Goal: Transaction & Acquisition: Book appointment/travel/reservation

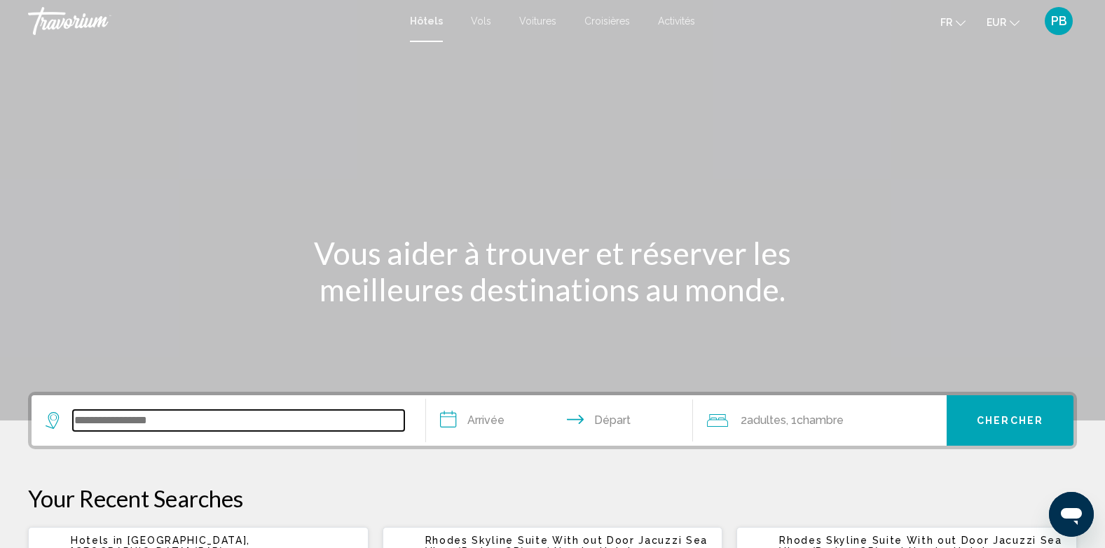
click at [160, 423] on input "Search widget" at bounding box center [238, 420] width 331 height 21
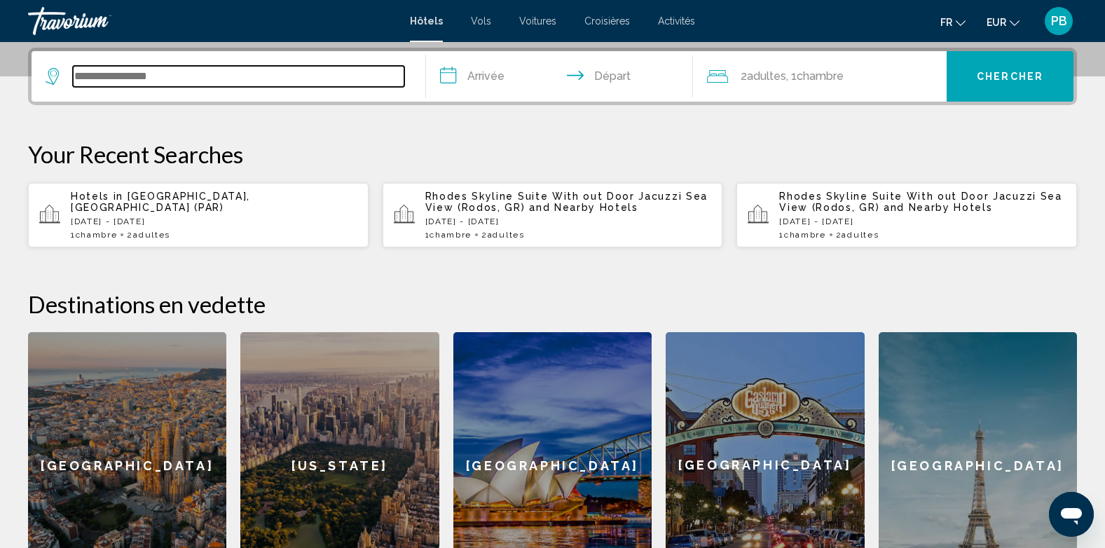
scroll to position [346, 0]
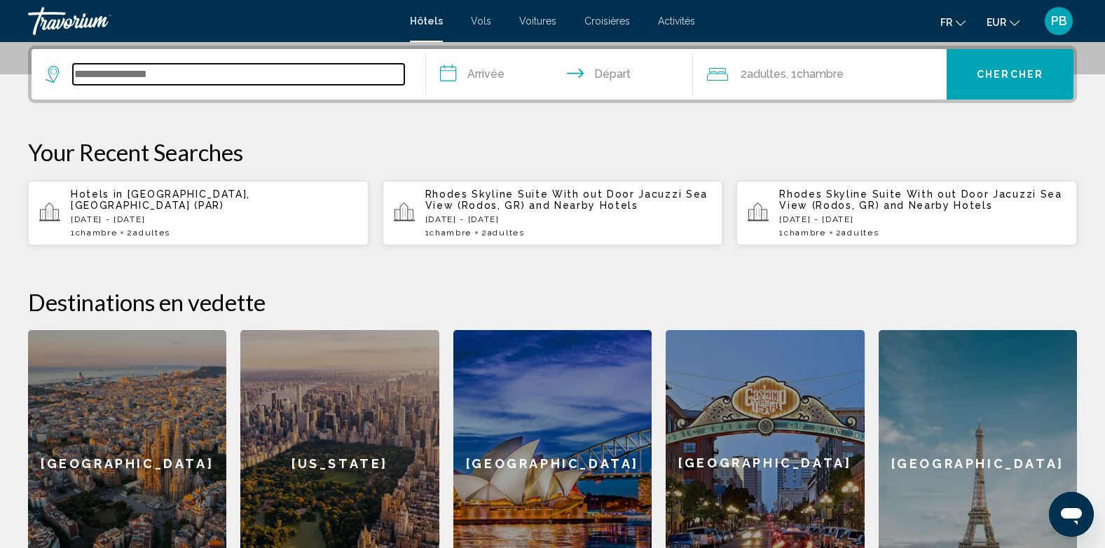
type input "*"
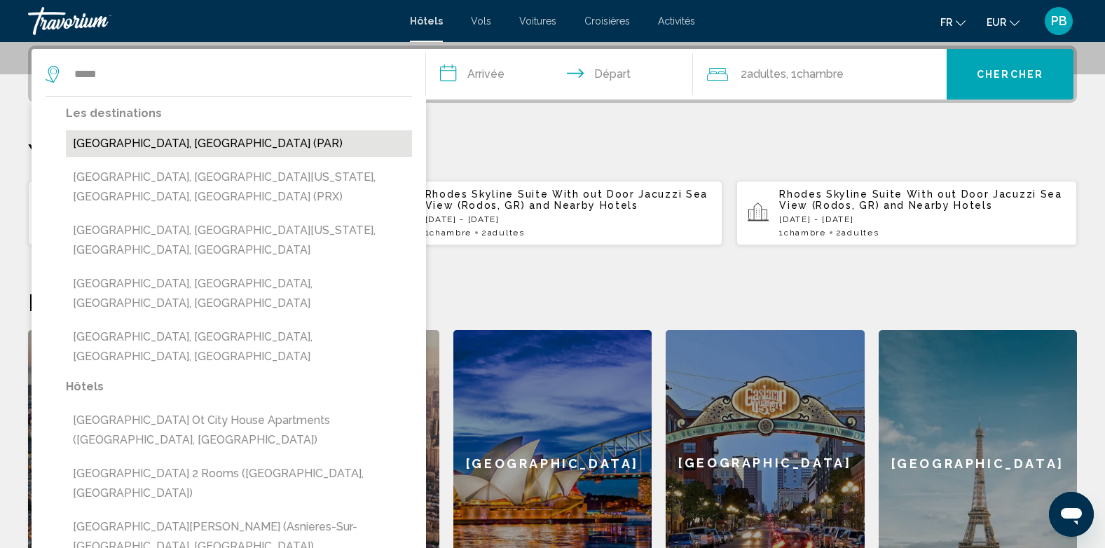
click at [228, 142] on button "[GEOGRAPHIC_DATA], [GEOGRAPHIC_DATA] (PAR)" at bounding box center [239, 143] width 346 height 27
type input "**********"
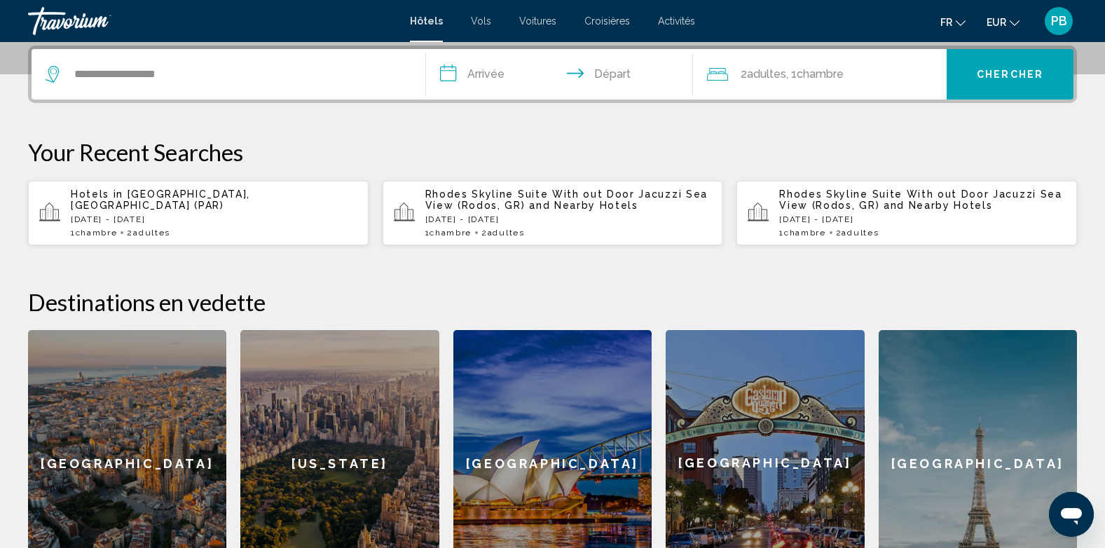
click at [500, 75] on input "**********" at bounding box center [562, 76] width 273 height 55
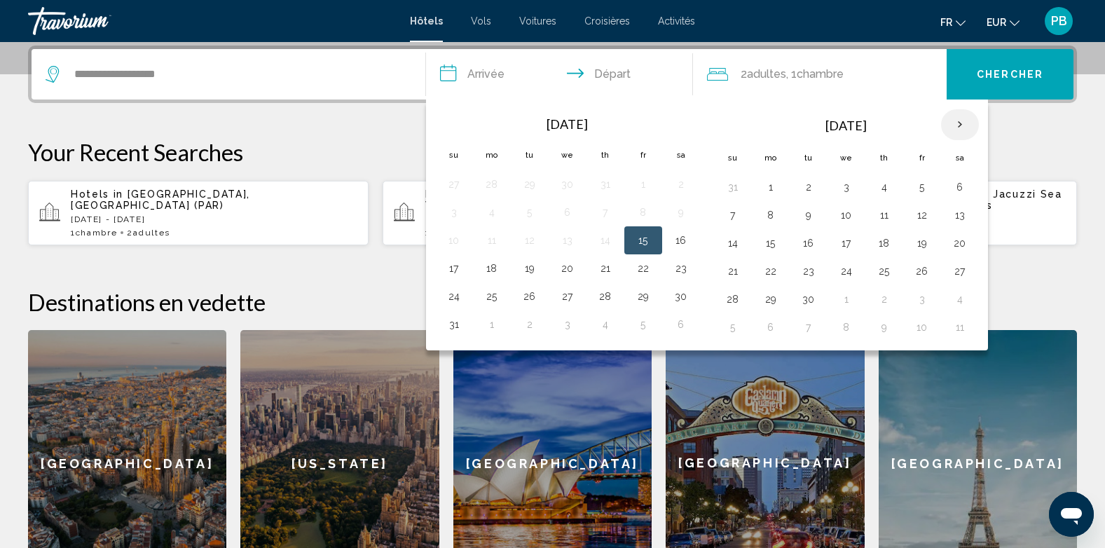
click at [960, 123] on th "Next month" at bounding box center [960, 124] width 38 height 31
click at [923, 305] on button "28" at bounding box center [922, 299] width 22 height 20
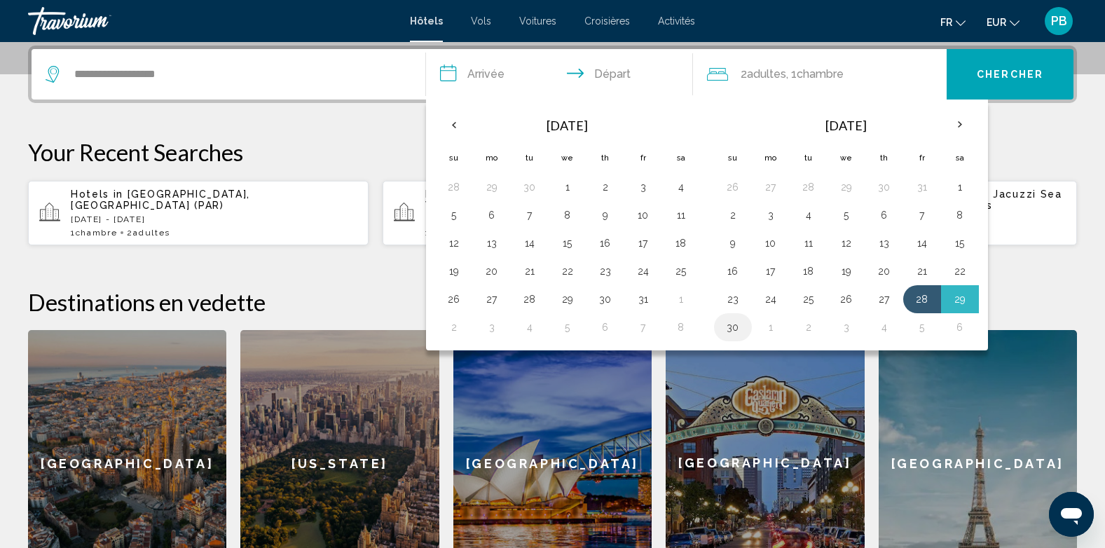
click at [719, 325] on td "30" at bounding box center [733, 327] width 38 height 28
click at [729, 325] on button "30" at bounding box center [733, 327] width 22 height 20
type input "**********"
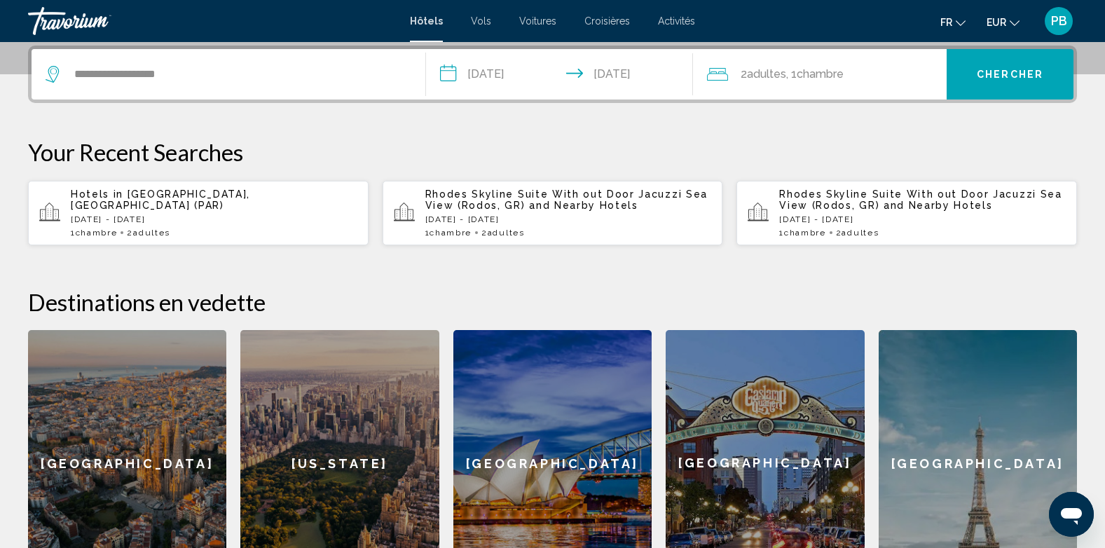
click at [973, 69] on button "Chercher" at bounding box center [1010, 74] width 127 height 50
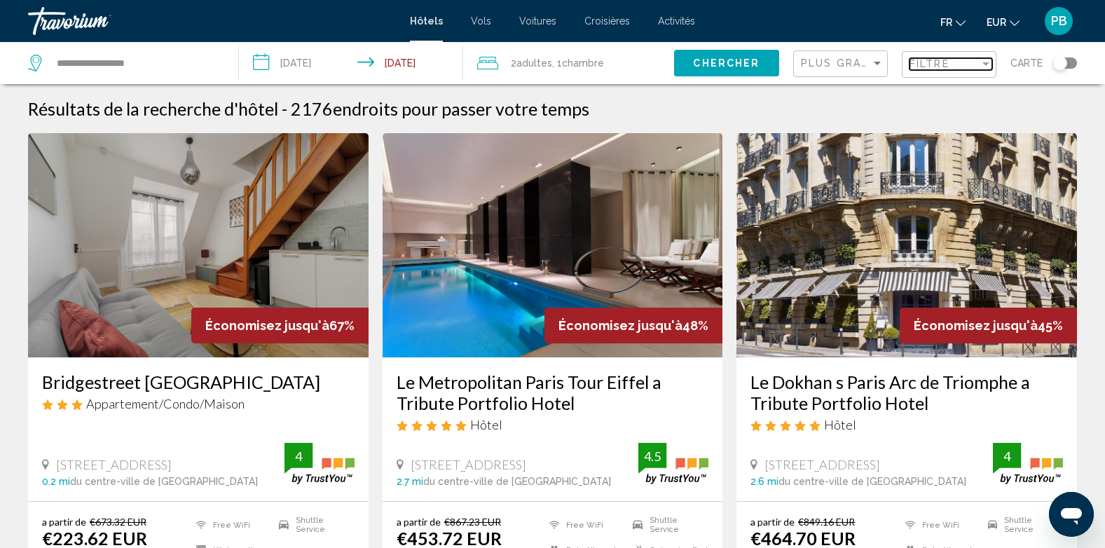
click at [980, 63] on div "Filtre" at bounding box center [950, 64] width 83 height 11
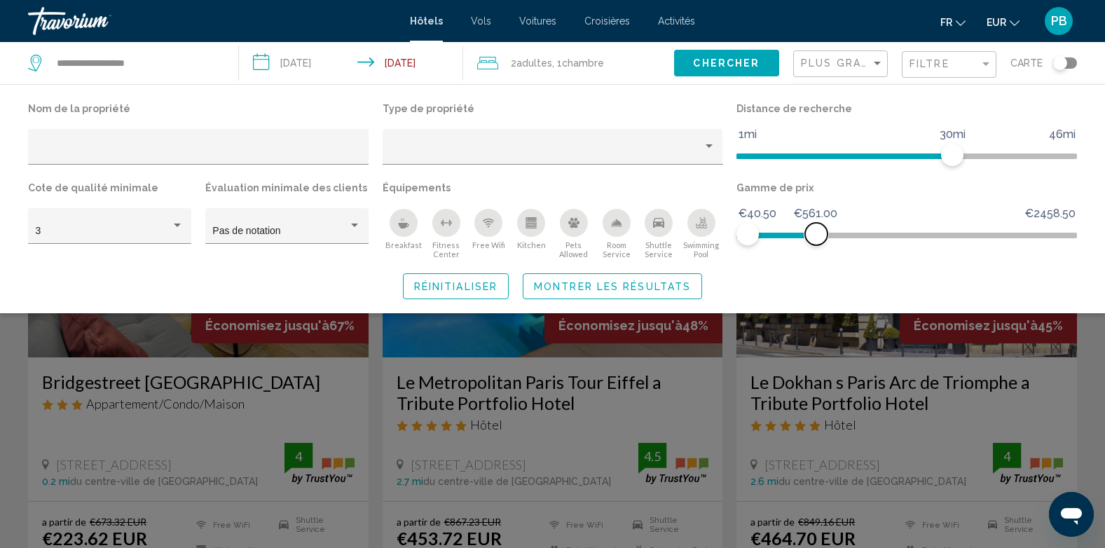
drag, startPoint x: 1059, startPoint y: 228, endPoint x: 815, endPoint y: 243, distance: 245.0
click at [815, 243] on span "Hotel Filters" at bounding box center [816, 234] width 22 height 22
click at [179, 220] on div "Hotel Filters" at bounding box center [177, 225] width 13 height 11
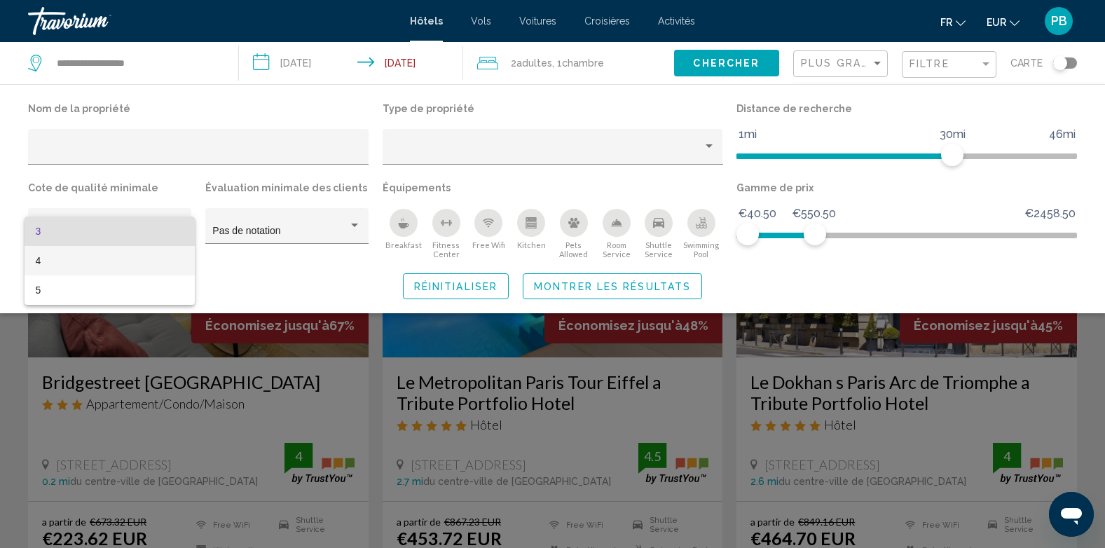
click at [95, 254] on span "4" at bounding box center [110, 260] width 149 height 29
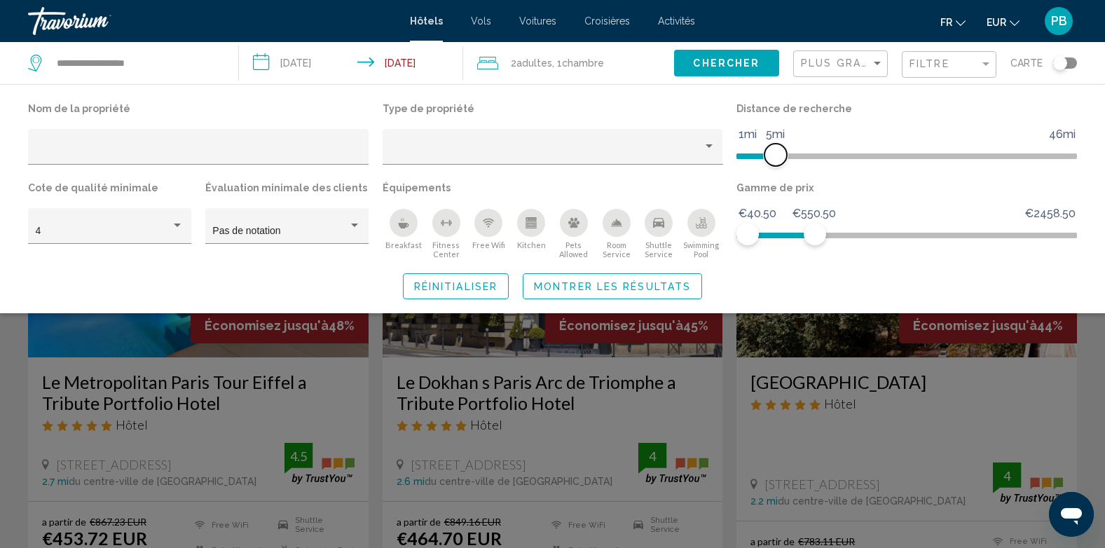
drag, startPoint x: 937, startPoint y: 153, endPoint x: 778, endPoint y: 154, distance: 159.1
click at [778, 154] on span "Hotel Filters" at bounding box center [775, 155] width 22 height 22
click at [207, 139] on div "Hotel Filters" at bounding box center [199, 151] width 326 height 29
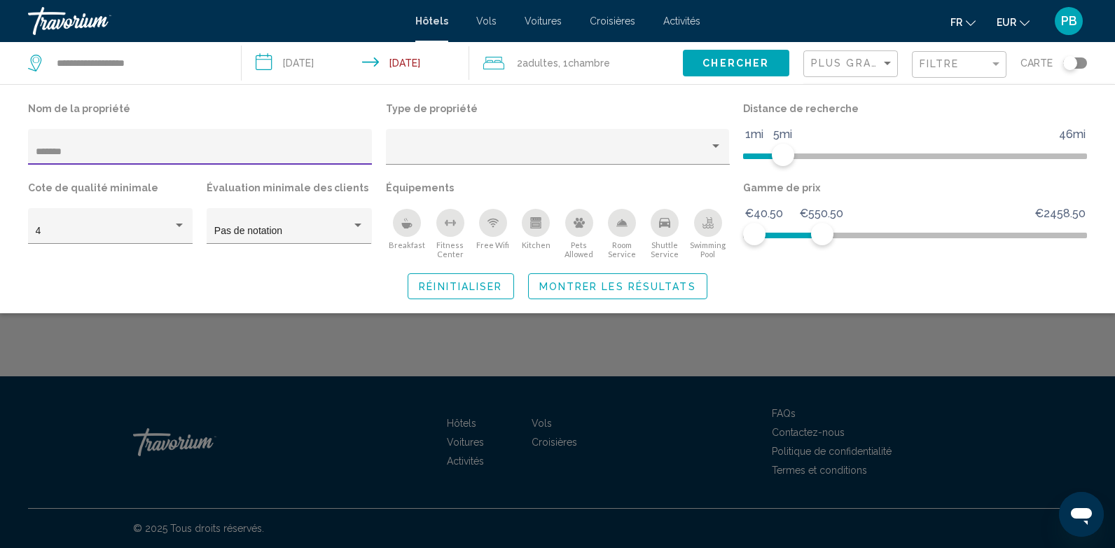
type input "*******"
click at [764, 60] on span "Chercher" at bounding box center [736, 63] width 67 height 11
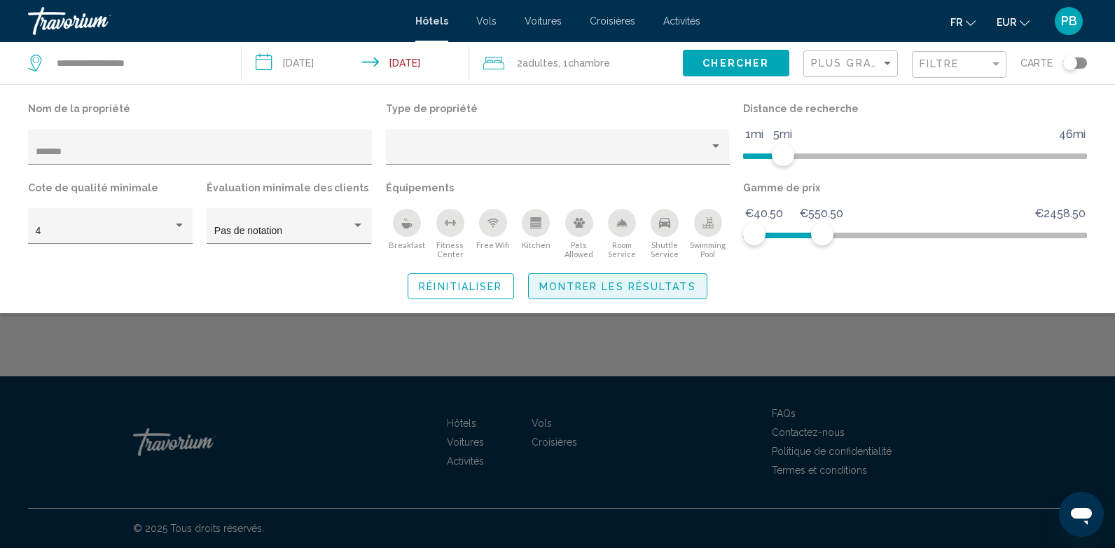
click at [560, 281] on span "Montrer les résultats" at bounding box center [618, 286] width 157 height 11
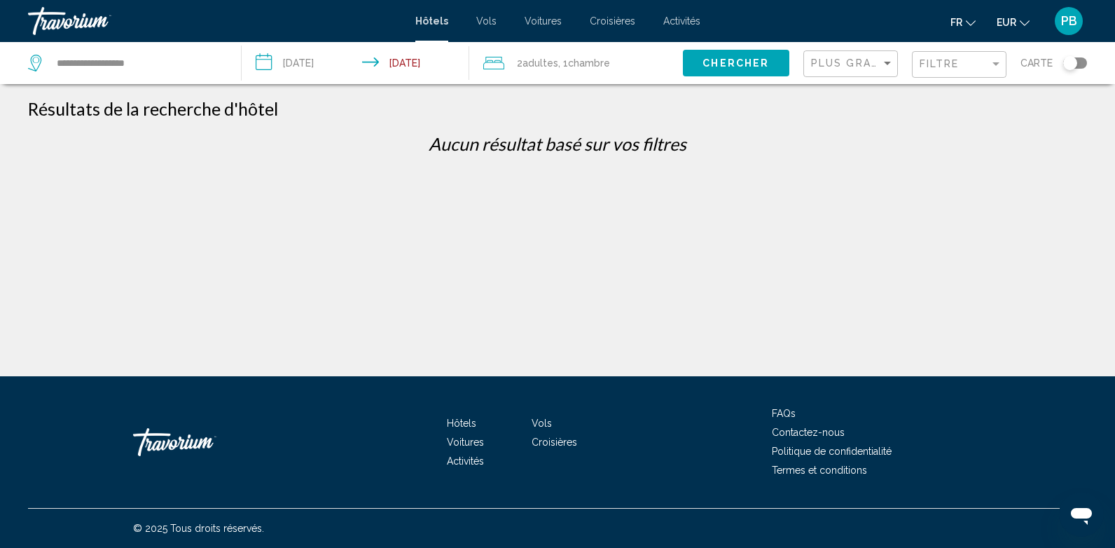
click at [732, 57] on span "Chercher" at bounding box center [736, 62] width 67 height 11
drag, startPoint x: 515, startPoint y: 149, endPoint x: 323, endPoint y: 118, distance: 194.4
click at [514, 149] on p "Aucun résultat basé sur vos filtres" at bounding box center [557, 143] width 1073 height 21
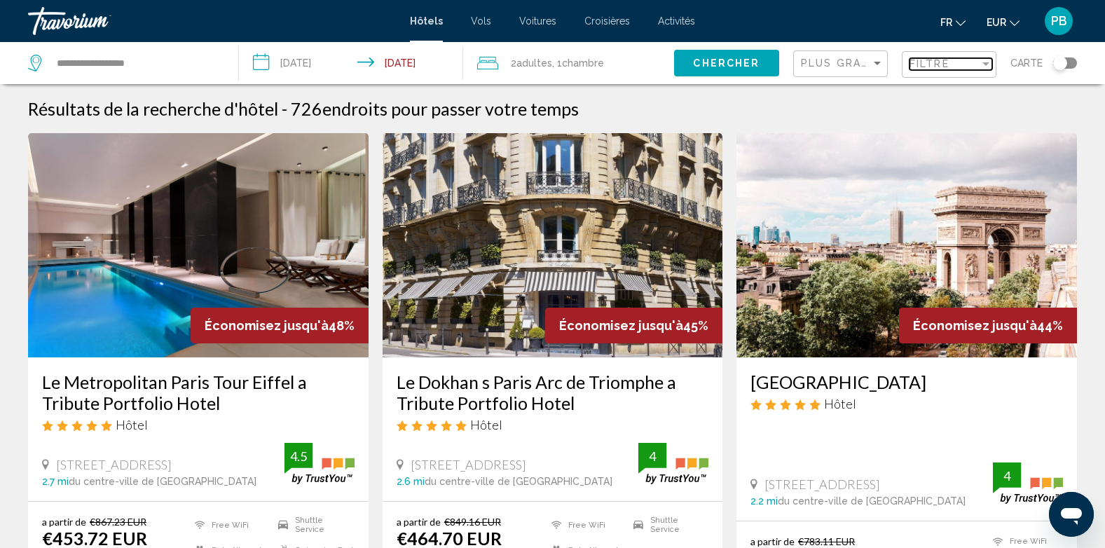
click at [921, 66] on span "Filtre" at bounding box center [929, 63] width 40 height 11
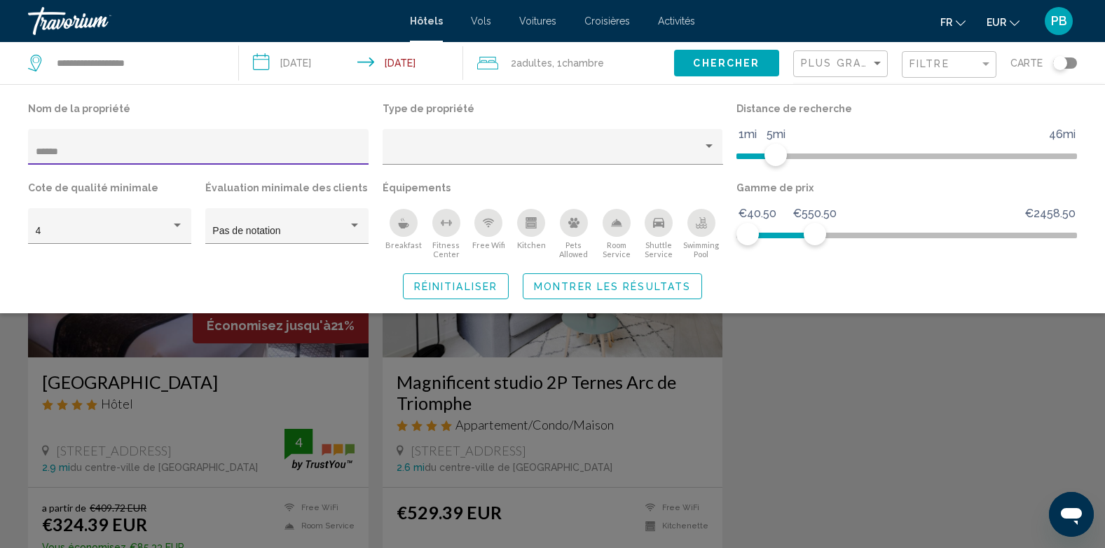
type input "******"
click at [603, 283] on span "Montrer les résultats" at bounding box center [612, 286] width 157 height 11
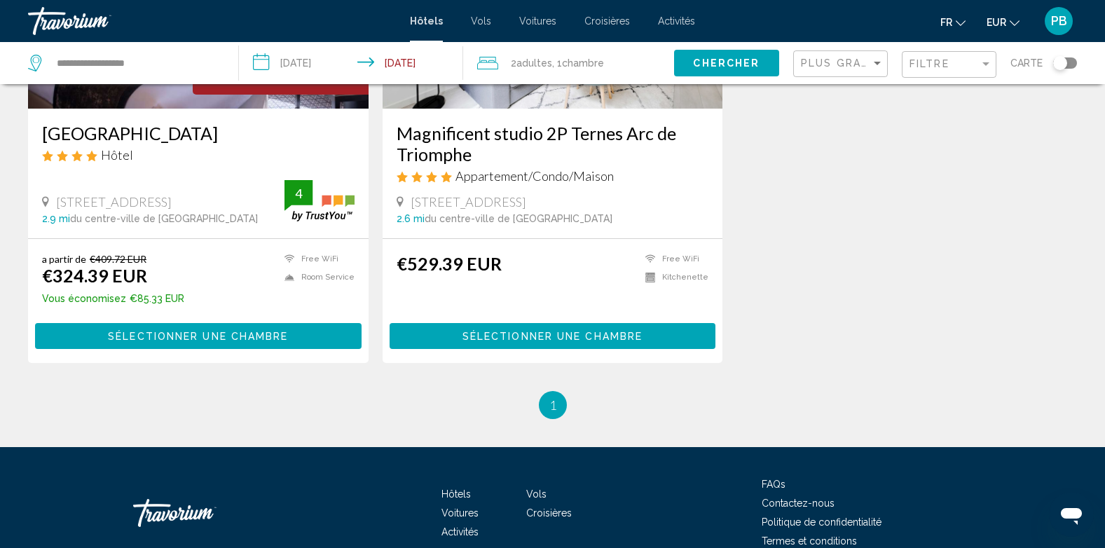
scroll to position [280, 0]
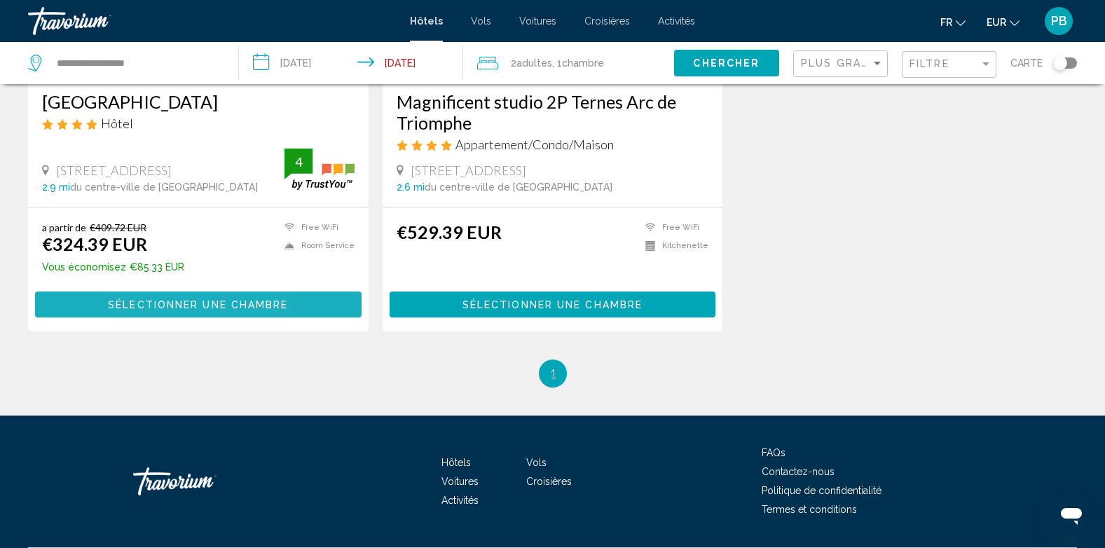
click at [149, 310] on span "Sélectionner une chambre" at bounding box center [198, 304] width 180 height 11
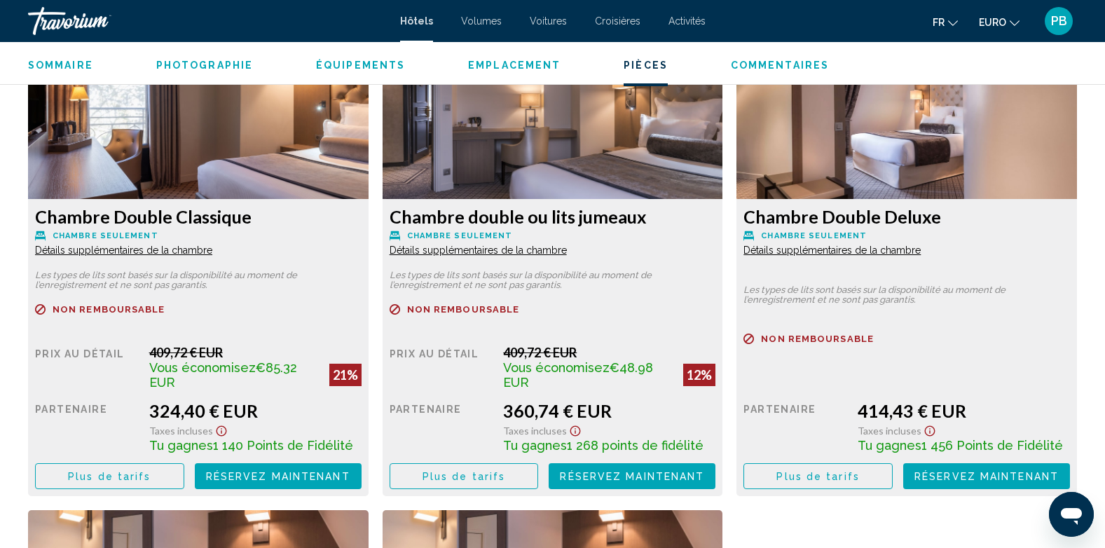
scroll to position [1962, 0]
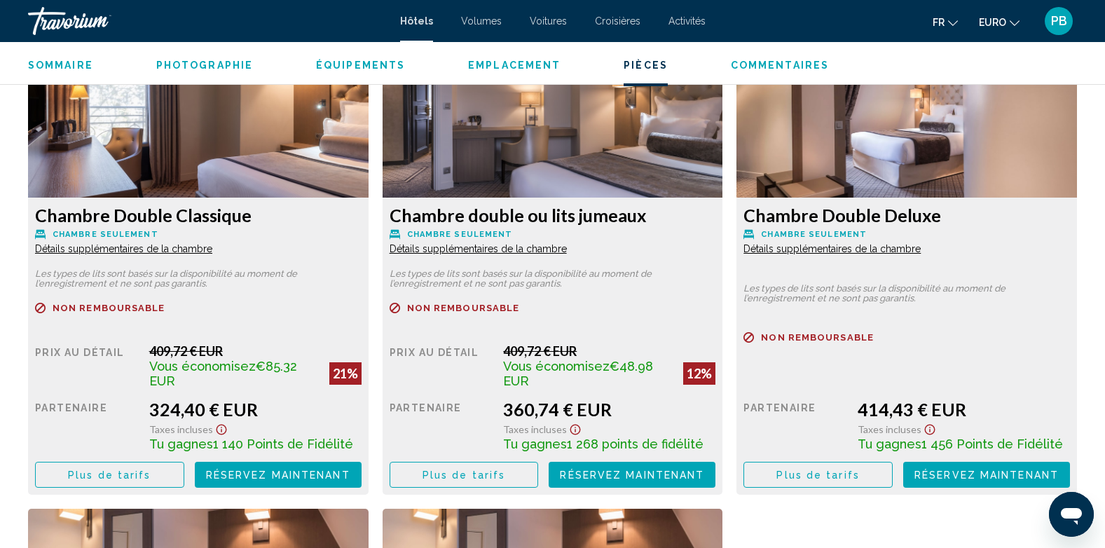
click at [151, 476] on span "Plus de tarifs" at bounding box center [109, 474] width 83 height 11
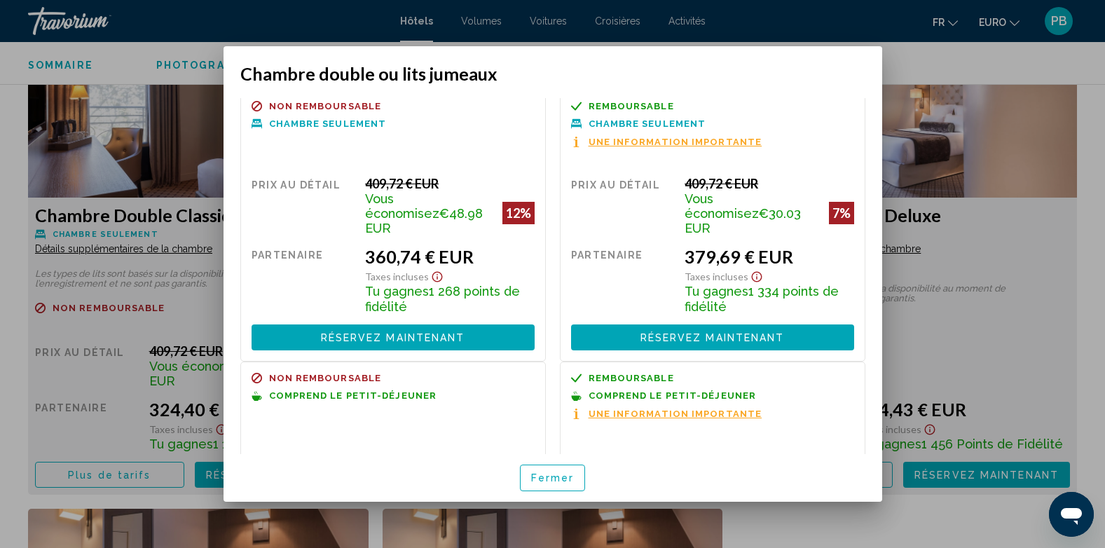
scroll to position [0, 0]
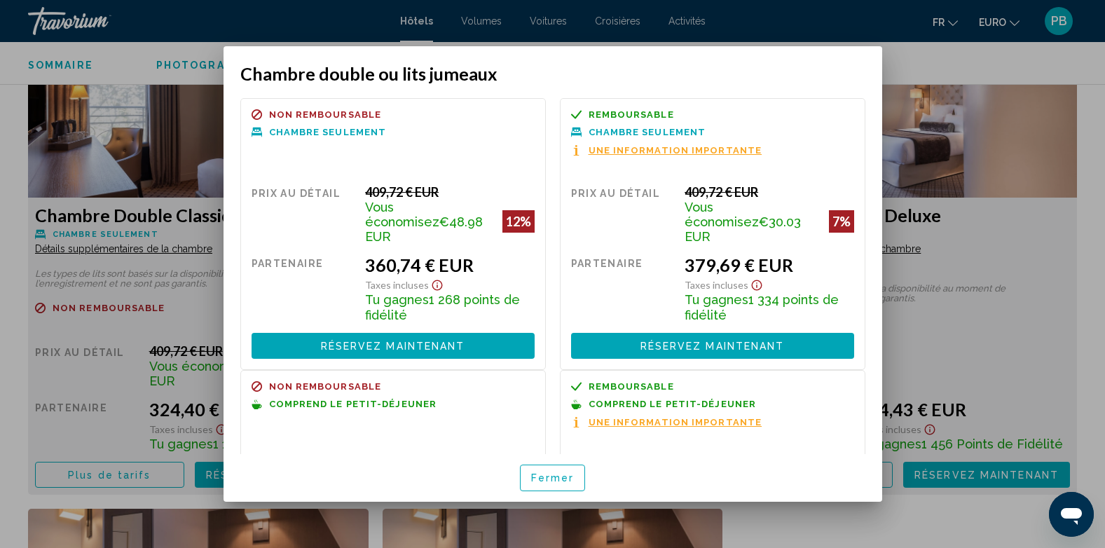
click at [985, 68] on div at bounding box center [552, 274] width 1105 height 548
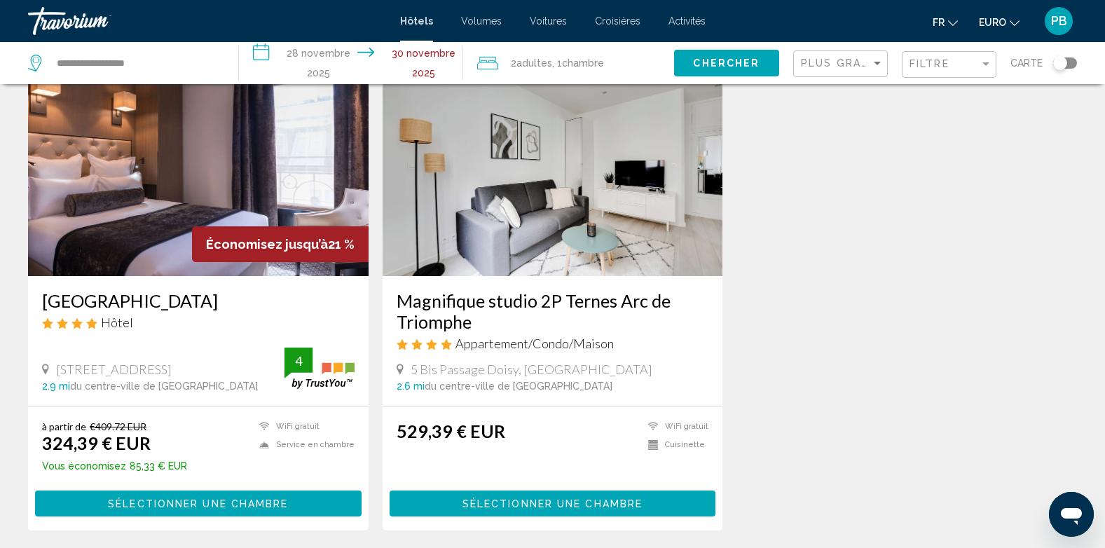
scroll to position [210, 0]
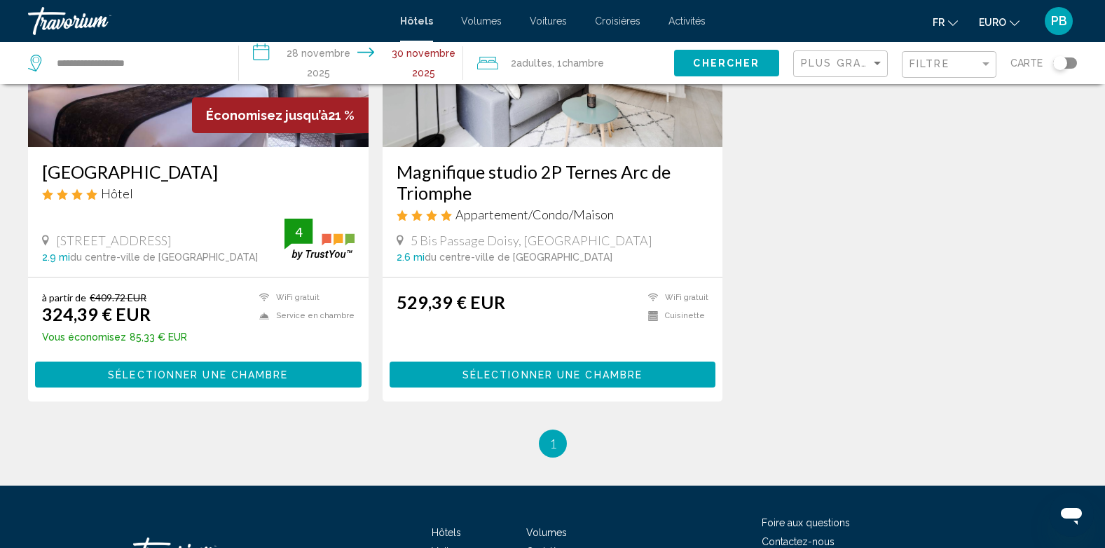
click at [696, 67] on span "Chercher" at bounding box center [726, 63] width 67 height 11
click at [928, 66] on span "Filtre" at bounding box center [929, 63] width 40 height 11
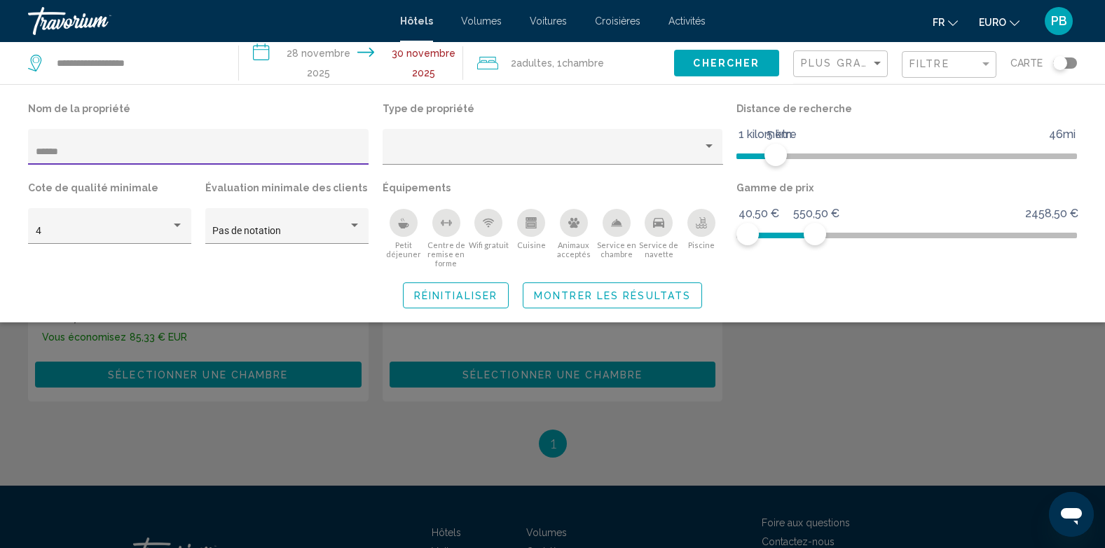
drag, startPoint x: 156, startPoint y: 154, endPoint x: 0, endPoint y: 149, distance: 155.6
click at [0, 150] on html "**********" at bounding box center [552, 64] width 1105 height 548
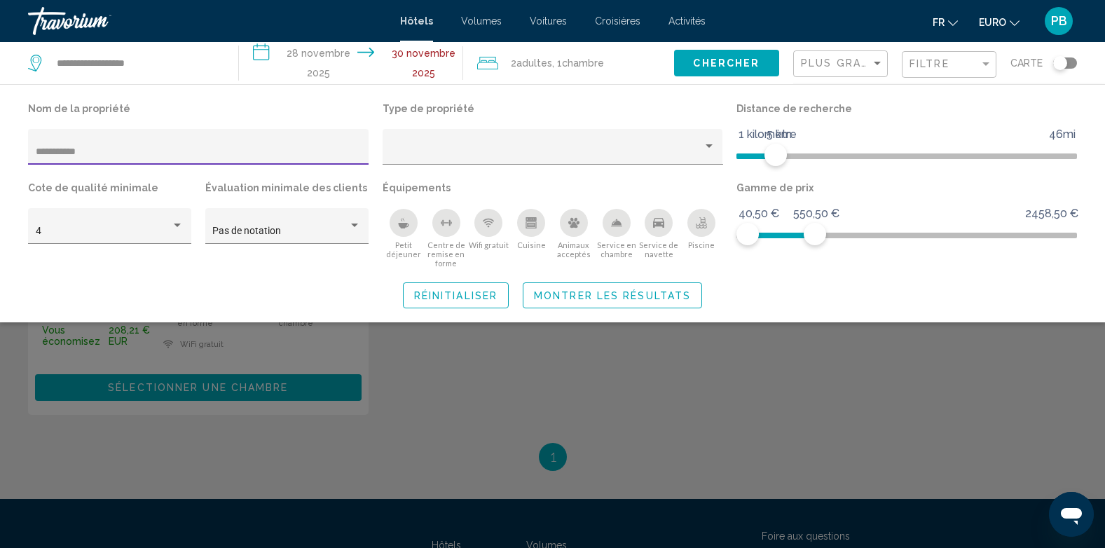
type input "**********"
click at [581, 295] on span "Montrer les résultats" at bounding box center [612, 295] width 157 height 11
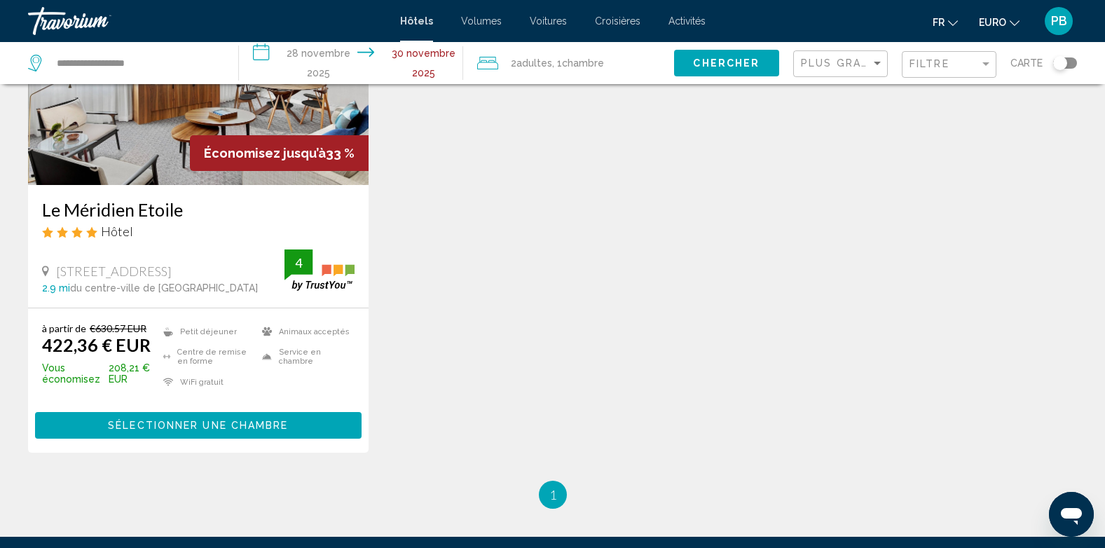
scroll to position [210, 0]
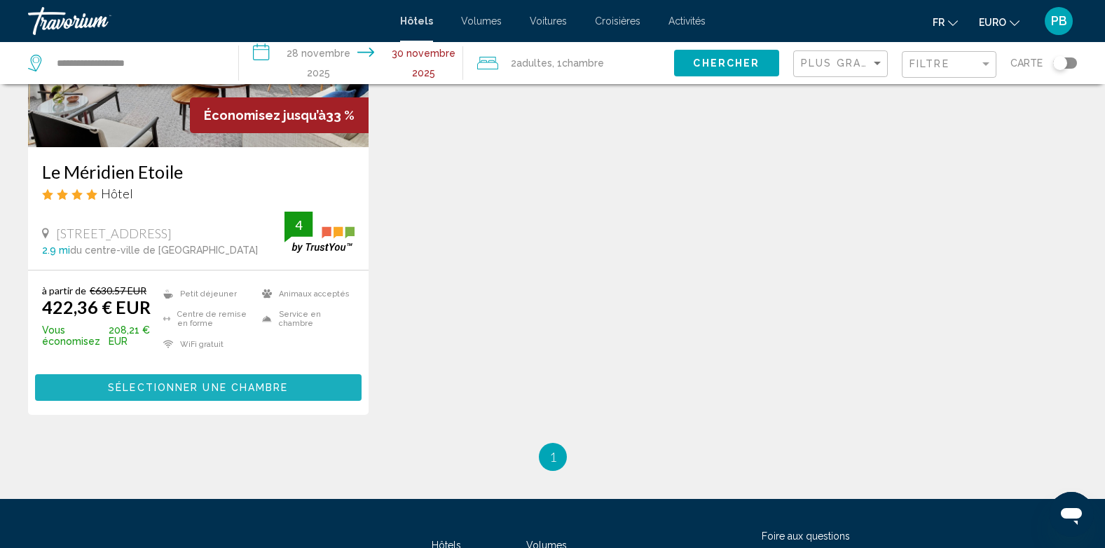
click at [158, 391] on span "Sélectionner une chambre" at bounding box center [198, 388] width 180 height 11
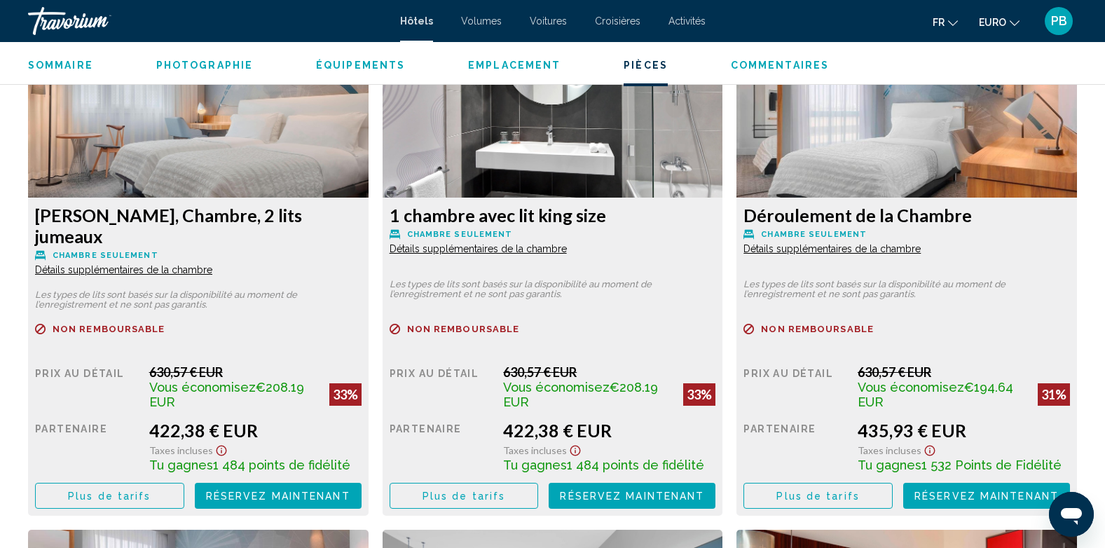
scroll to position [2032, 0]
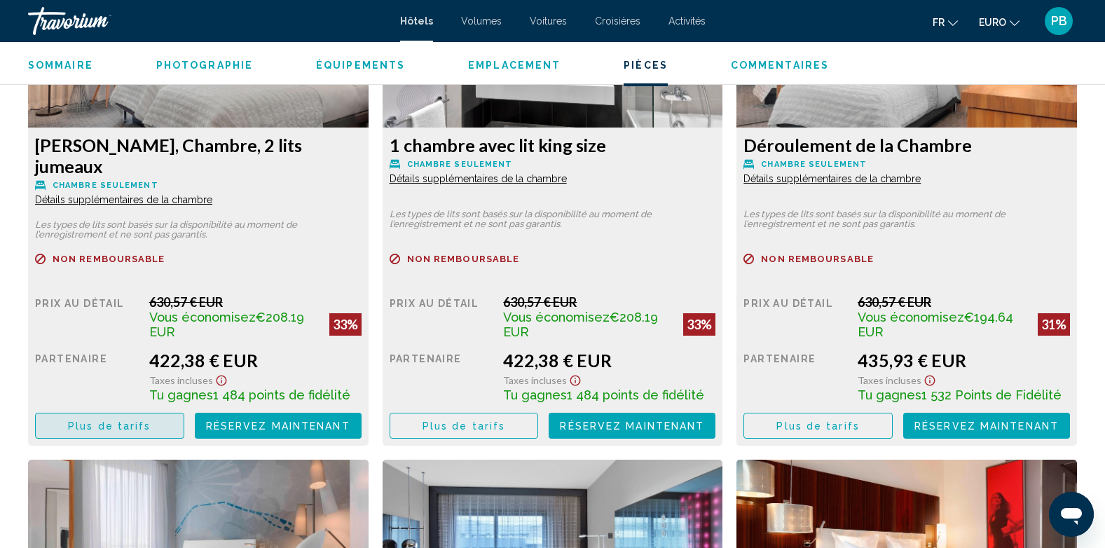
click at [103, 420] on span "Plus de tarifs" at bounding box center [109, 425] width 83 height 11
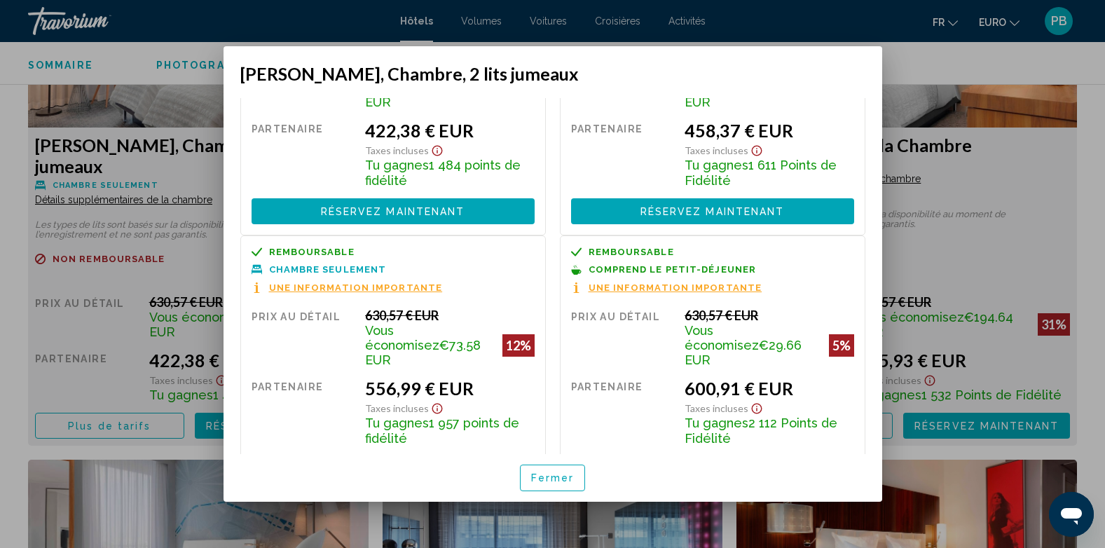
scroll to position [142, 0]
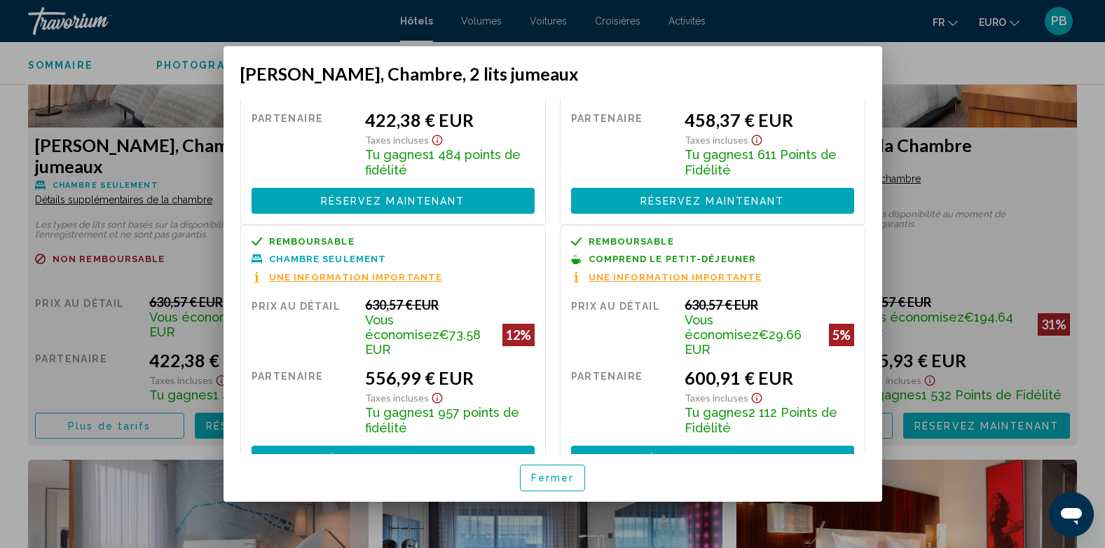
drag, startPoint x: 881, startPoint y: 235, endPoint x: 887, endPoint y: 341, distance: 105.3
click at [887, 341] on div "[PERSON_NAME], Chambre, 2 lits jumeaux Remboursable Non remboursable Non rembou…" at bounding box center [553, 273] width 673 height 455
drag, startPoint x: 887, startPoint y: 341, endPoint x: 834, endPoint y: 233, distance: 119.7
click at [834, 236] on div "Remboursable Non remboursable Non remboursable Comprend le petit-déjeuner Une i…" at bounding box center [712, 259] width 283 height 47
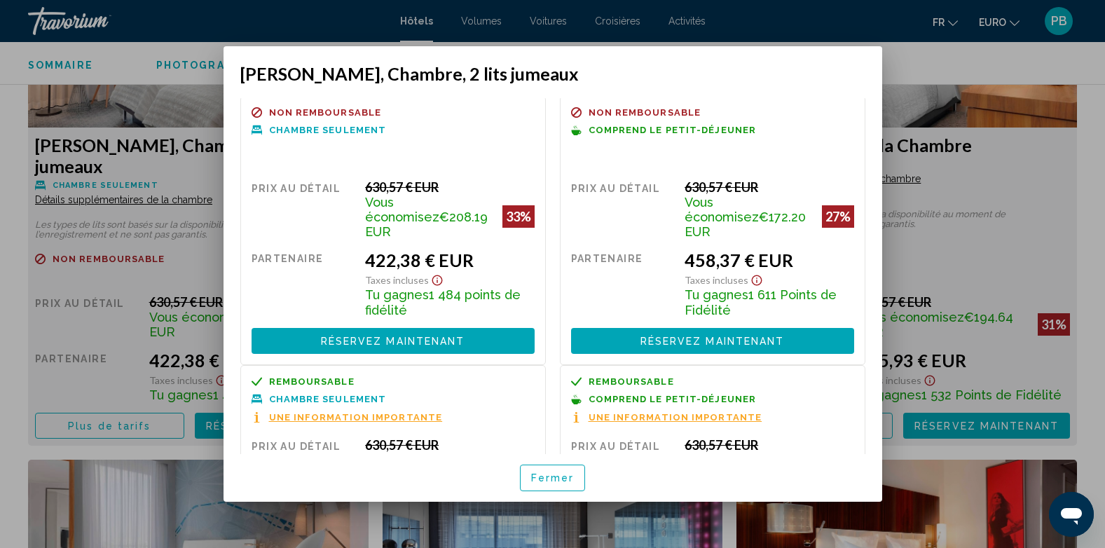
scroll to position [0, 0]
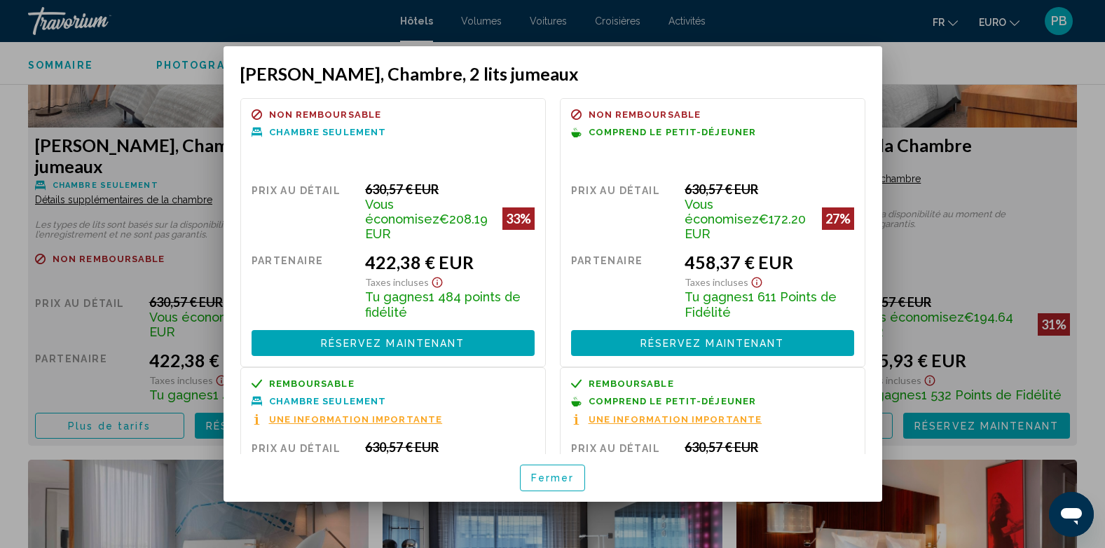
click at [961, 76] on div at bounding box center [552, 274] width 1105 height 548
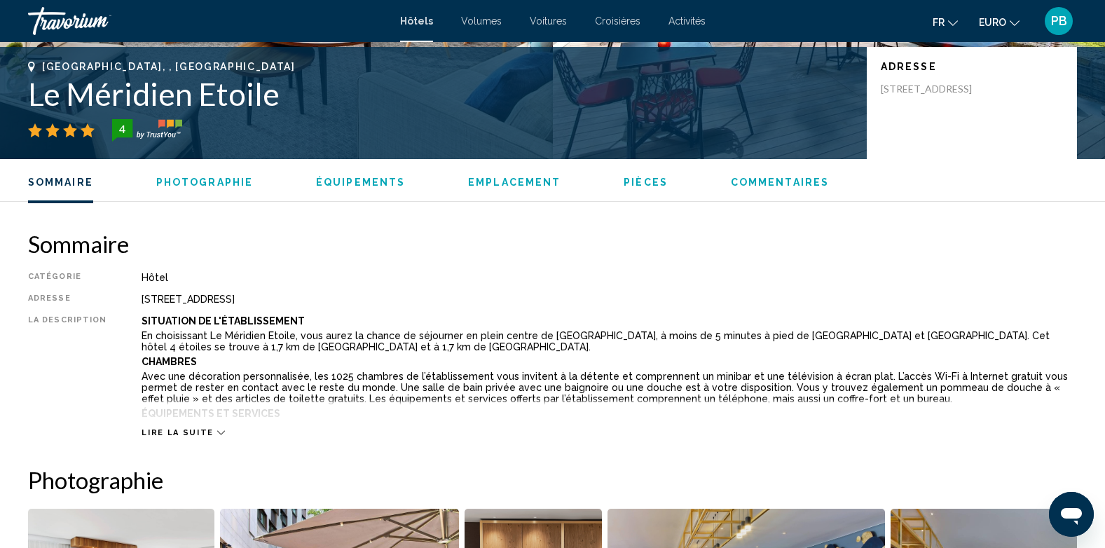
scroll to position [280, 0]
